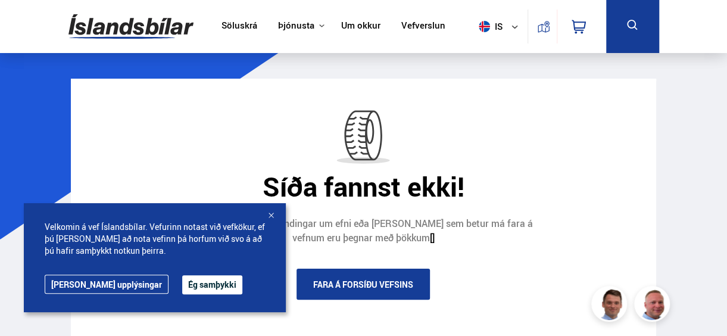
click at [247, 26] on link "Söluskrá" at bounding box center [239, 26] width 36 height 13
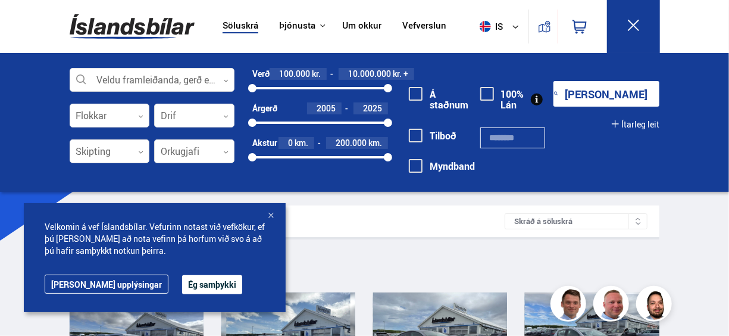
click at [503, 214] on div "Leitarniðurstöður 301 bílar Skráð á [GEOGRAPHIC_DATA]" at bounding box center [365, 221] width 590 height 32
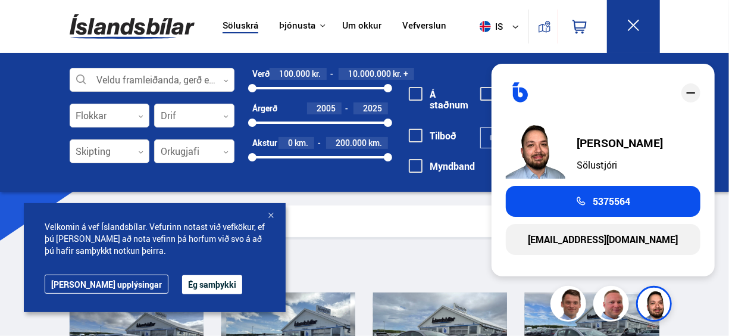
click at [226, 82] on icon at bounding box center [225, 80] width 5 height 5
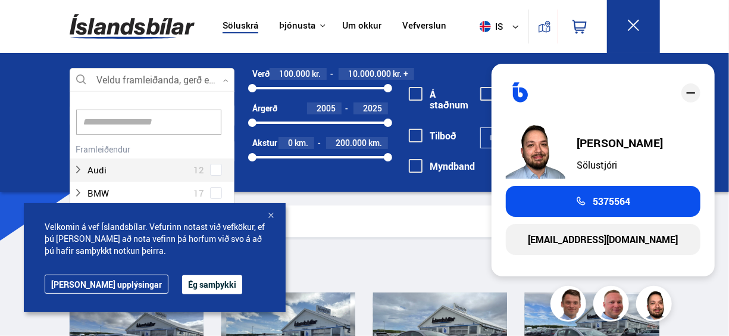
scroll to position [177, 161]
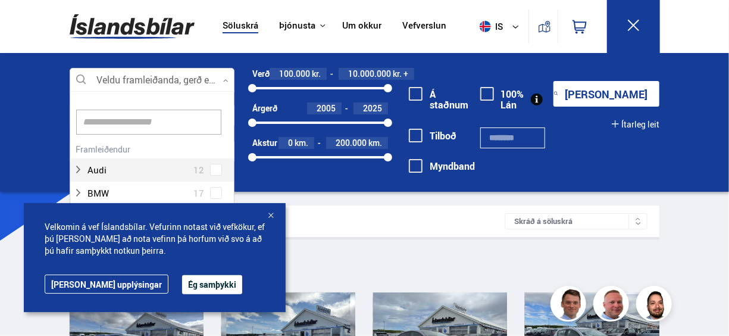
click at [186, 79] on div at bounding box center [153, 80] width 166 height 24
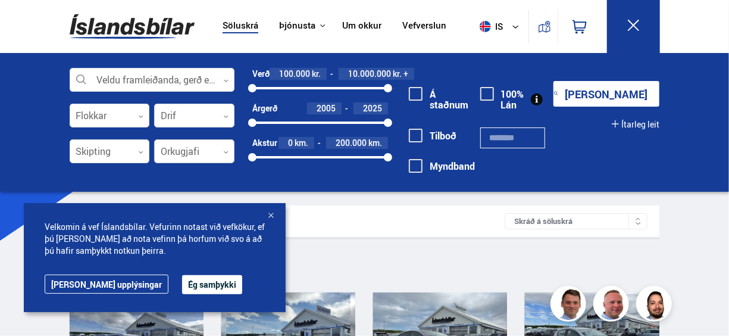
click at [190, 149] on div at bounding box center [194, 152] width 80 height 24
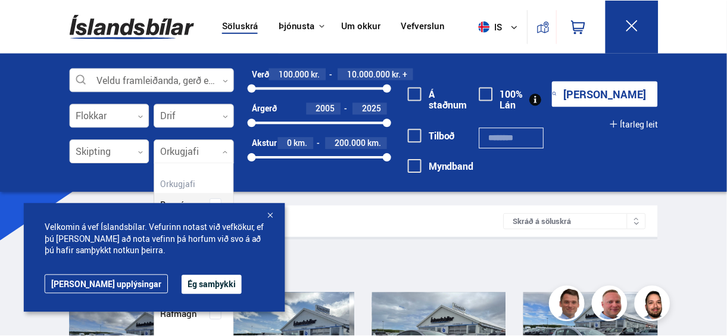
scroll to position [174, 80]
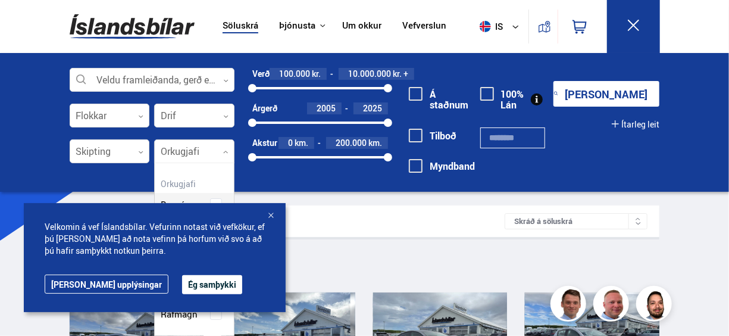
click at [220, 187] on div "Bensín" at bounding box center [194, 195] width 79 height 41
click at [623, 94] on button "[PERSON_NAME]" at bounding box center [607, 94] width 106 height 26
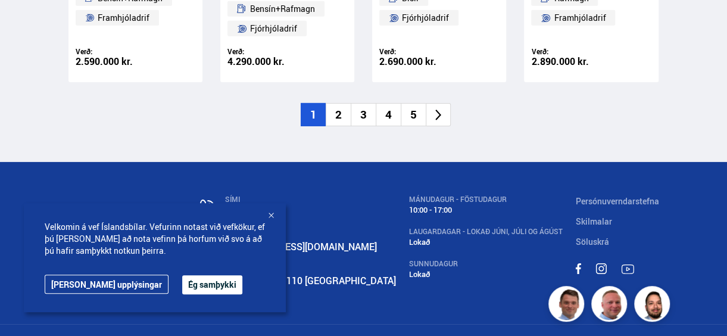
scroll to position [1866, 0]
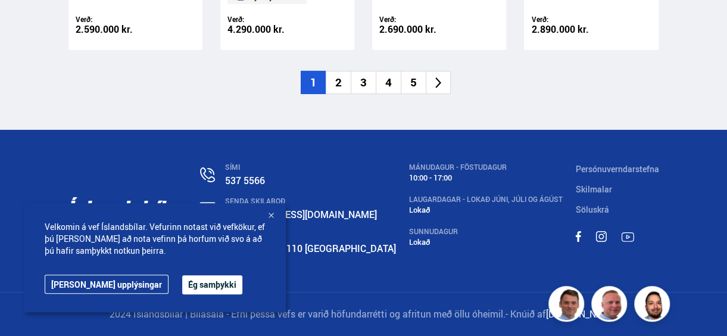
click at [335, 79] on li "2" at bounding box center [338, 82] width 25 height 23
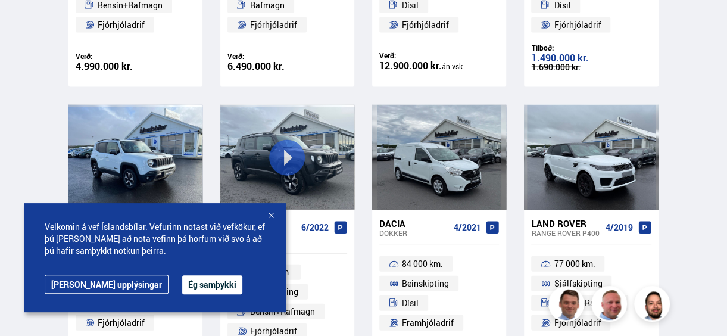
scroll to position [706, 0]
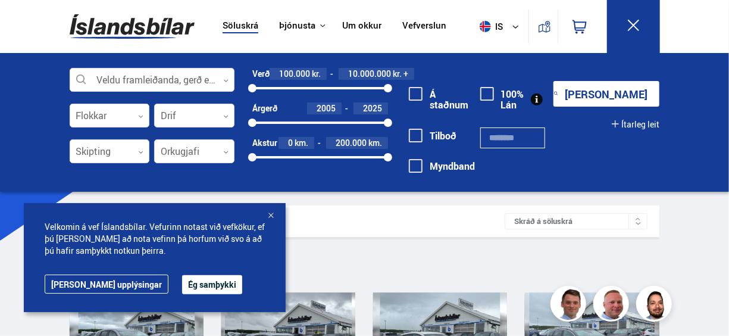
click at [272, 212] on div at bounding box center [271, 216] width 12 height 12
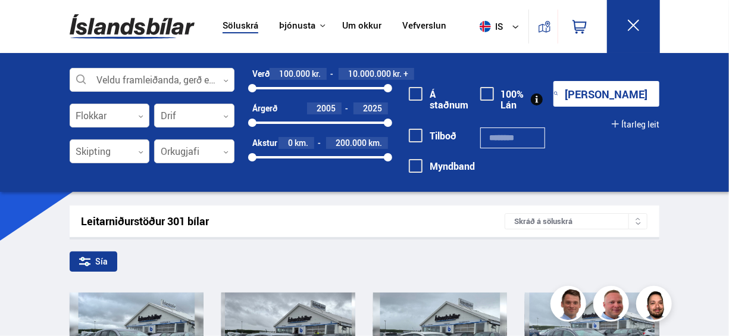
click at [398, 223] on div "Leitarniðurstöður 301 bílar" at bounding box center [294, 221] width 424 height 13
click at [613, 89] on button "[PERSON_NAME]" at bounding box center [607, 94] width 106 height 26
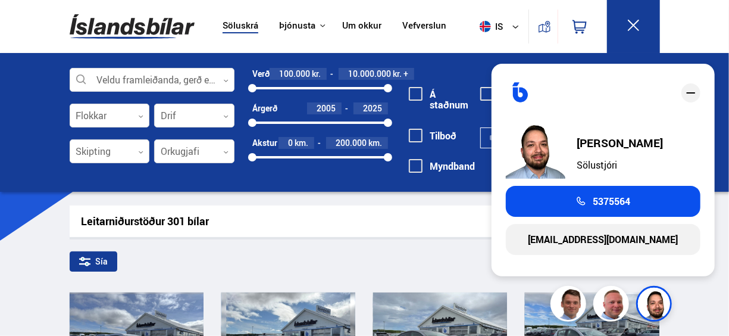
drag, startPoint x: 703, startPoint y: 294, endPoint x: 200, endPoint y: 239, distance: 506.0
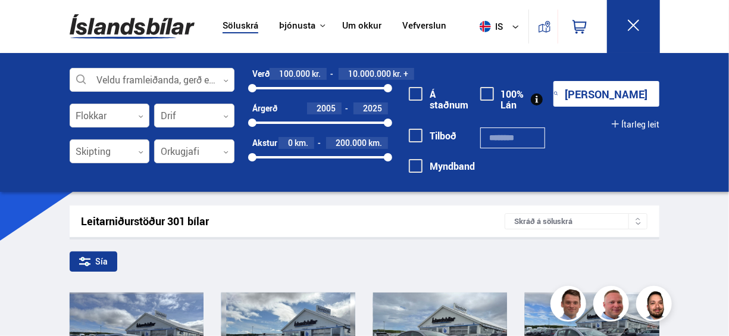
click at [597, 94] on button "[PERSON_NAME]" at bounding box center [607, 94] width 106 height 26
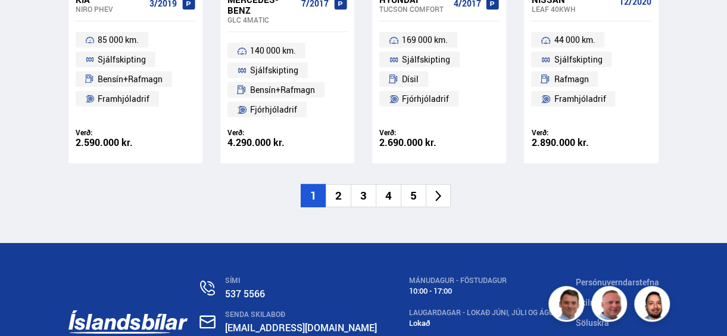
scroll to position [1866, 0]
